Goal: Information Seeking & Learning: Learn about a topic

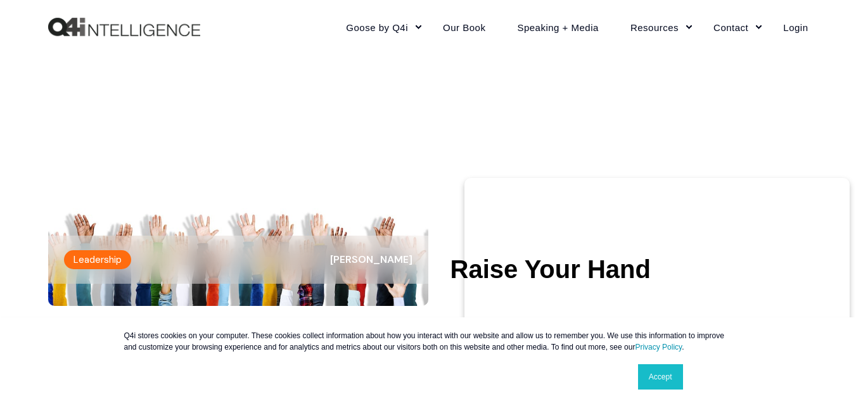
click at [221, 220] on img at bounding box center [238, 199] width 380 height 214
click at [273, 256] on div "Leadership [PERSON_NAME]" at bounding box center [238, 260] width 380 height 48
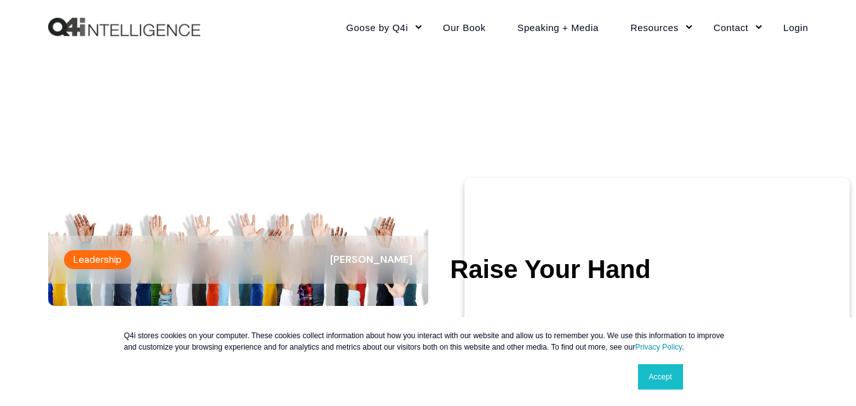
click at [273, 256] on div "Leadership [PERSON_NAME]" at bounding box center [238, 260] width 380 height 48
click at [368, 208] on img at bounding box center [238, 199] width 380 height 214
click at [668, 378] on link "Accept" at bounding box center [660, 376] width 45 height 25
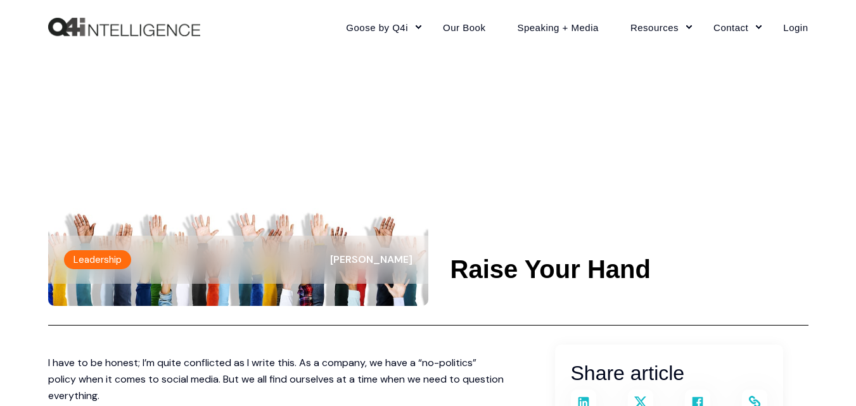
click at [349, 270] on div "Leadership [PERSON_NAME]" at bounding box center [238, 260] width 380 height 48
click at [307, 305] on img at bounding box center [238, 199] width 380 height 214
click at [387, 260] on span "[PERSON_NAME]" at bounding box center [371, 259] width 82 height 13
